Goal: Navigation & Orientation: Find specific page/section

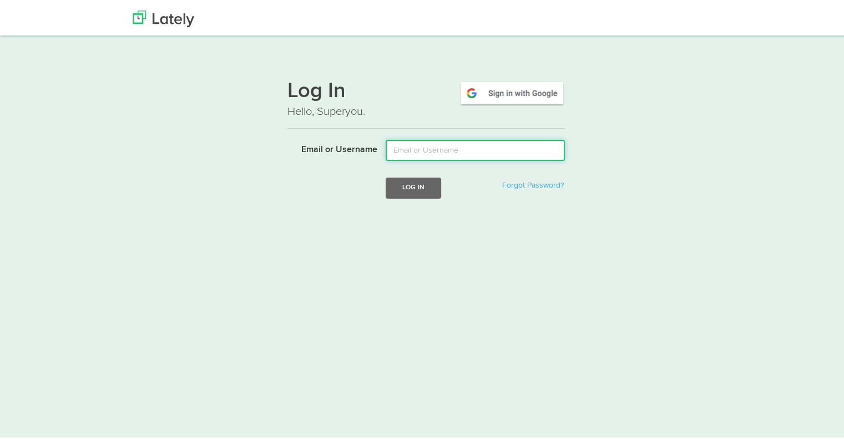
click at [424, 146] on input "Email or Username" at bounding box center [475, 148] width 179 height 21
type input "tshort@kensingtonassetmanagement.com"
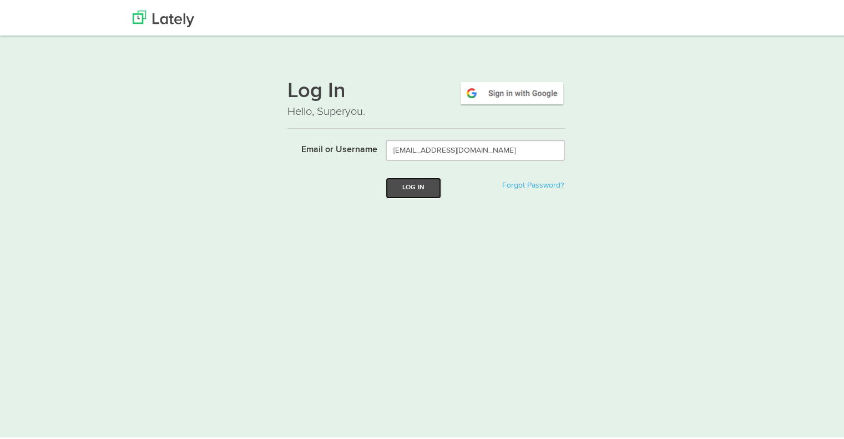
click at [431, 181] on button "Log In" at bounding box center [413, 185] width 55 height 21
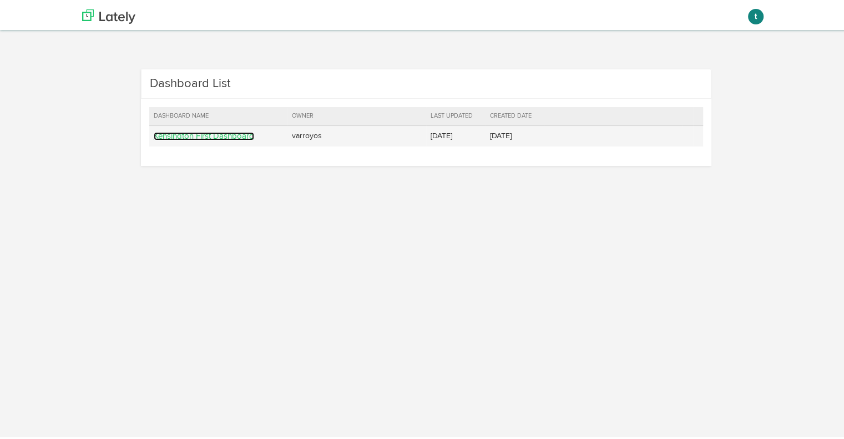
click at [173, 135] on link "Kensington First Dashboard" at bounding box center [204, 134] width 100 height 8
